Goal: Task Accomplishment & Management: Complete application form

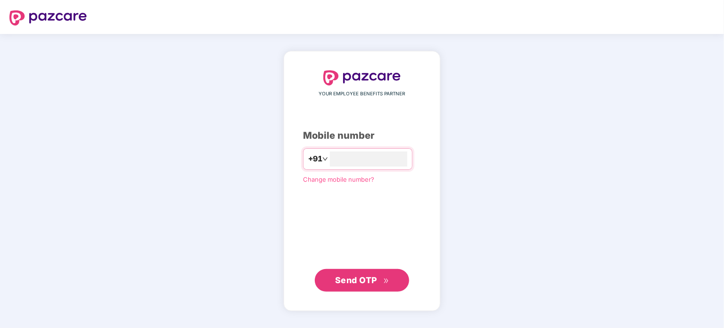
type input "**********"
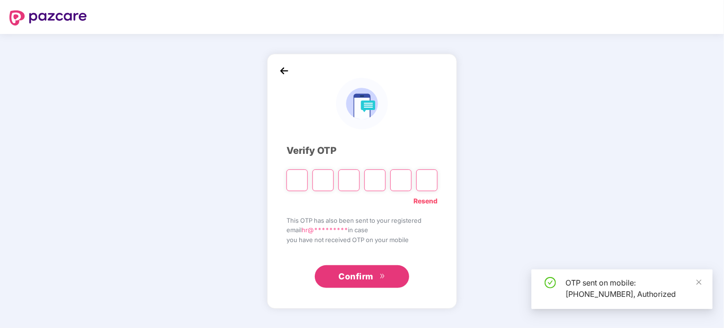
type input "*"
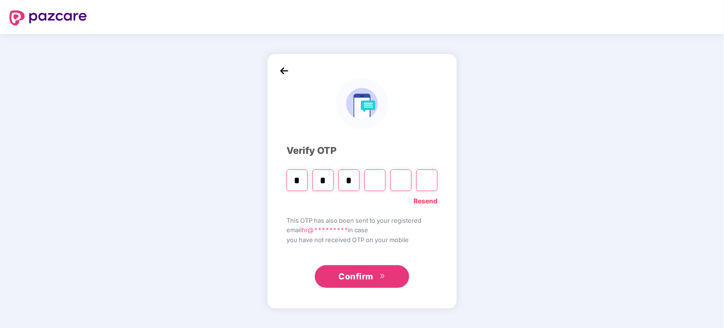
type input "*"
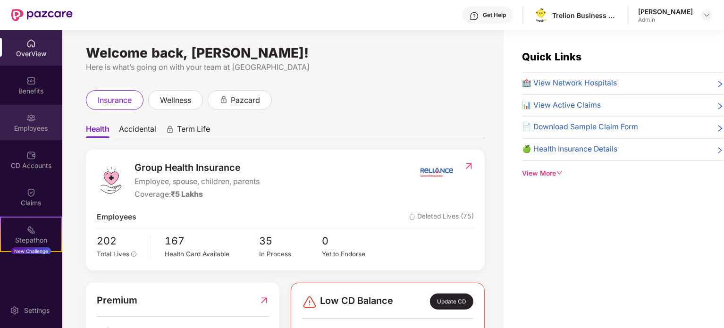
click at [33, 125] on div "Employees" at bounding box center [31, 128] width 62 height 9
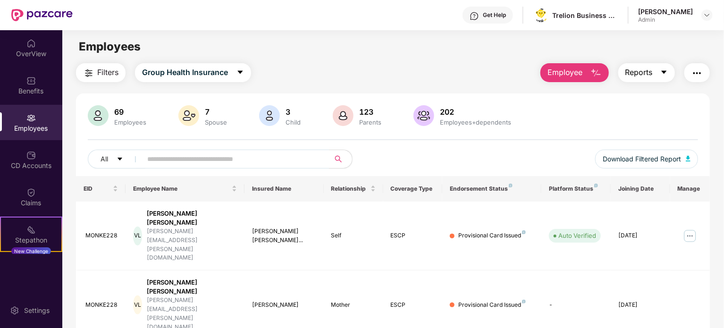
click at [645, 74] on span "Reports" at bounding box center [638, 73] width 27 height 12
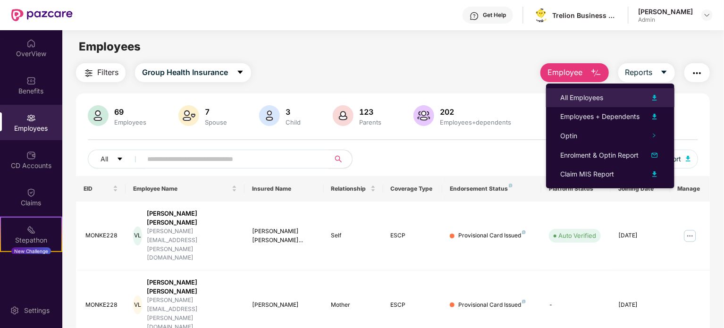
click at [593, 98] on div "All Employees" at bounding box center [581, 97] width 43 height 10
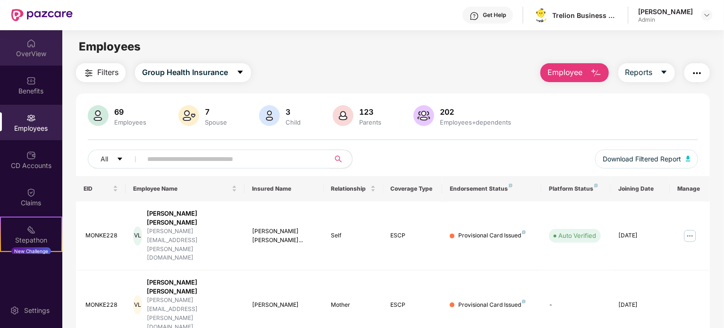
click at [29, 45] on img at bounding box center [30, 43] width 9 height 9
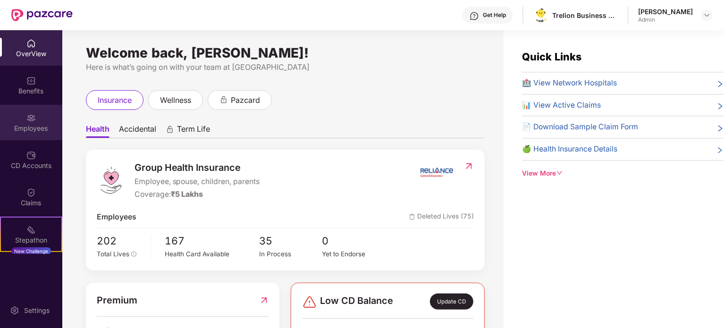
click at [37, 121] on div "Employees" at bounding box center [31, 122] width 62 height 35
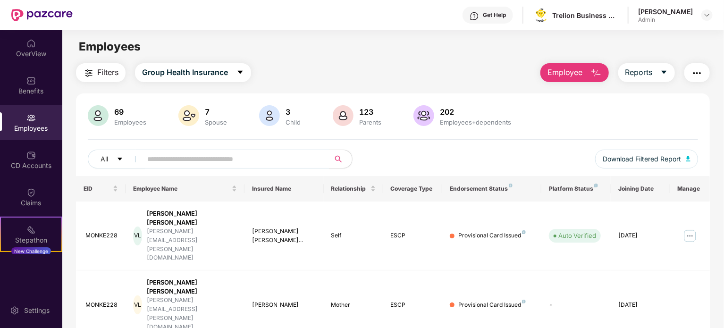
click at [37, 121] on div "Employees" at bounding box center [31, 122] width 62 height 35
click at [594, 74] on img "button" at bounding box center [595, 72] width 11 height 11
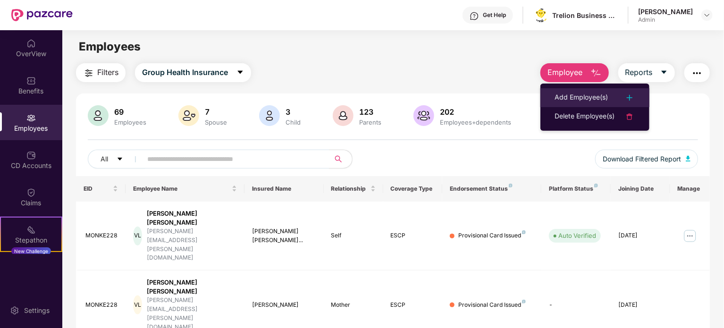
click at [599, 101] on div "Add Employee(s)" at bounding box center [580, 97] width 53 height 11
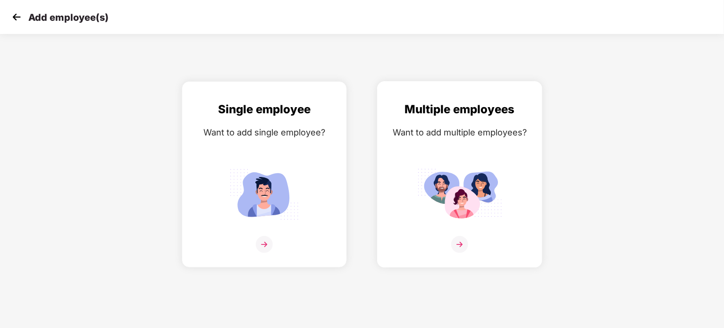
click at [460, 237] on img at bounding box center [459, 244] width 17 height 17
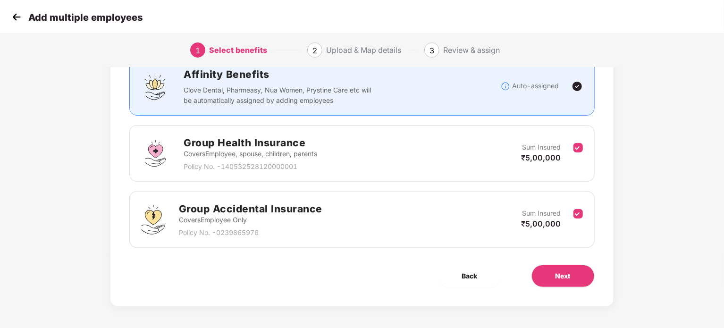
scroll to position [75, 0]
click at [581, 272] on button "Next" at bounding box center [562, 275] width 63 height 23
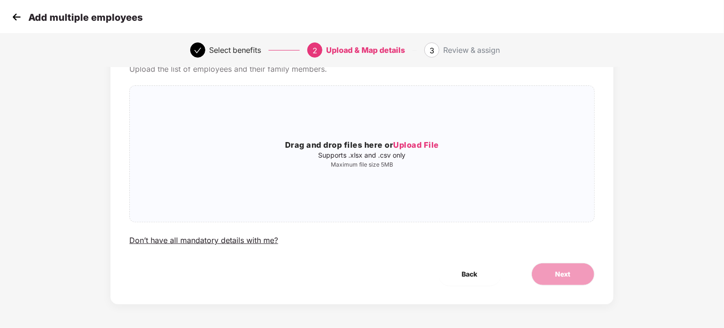
scroll to position [0, 0]
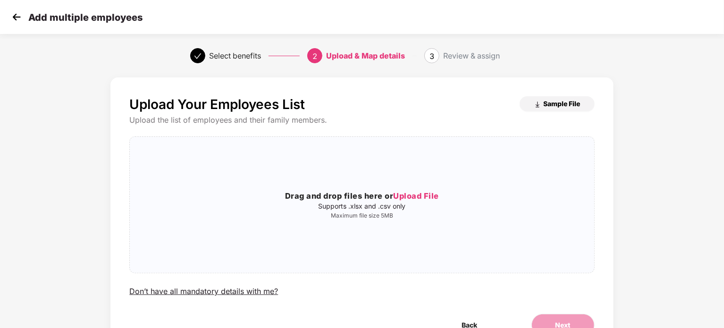
click at [565, 99] on span "Sample File" at bounding box center [561, 103] width 37 height 9
